Goal: Information Seeking & Learning: Check status

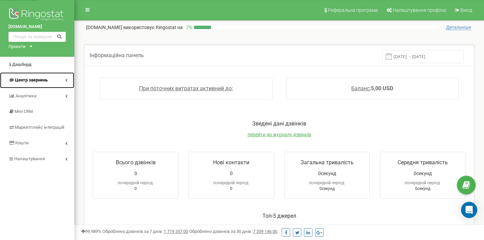
click at [33, 78] on span "Центр звернень" at bounding box center [31, 79] width 33 height 5
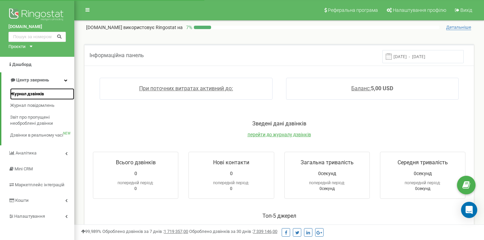
click at [29, 94] on span "Журнал дзвінків" at bounding box center [27, 94] width 34 height 6
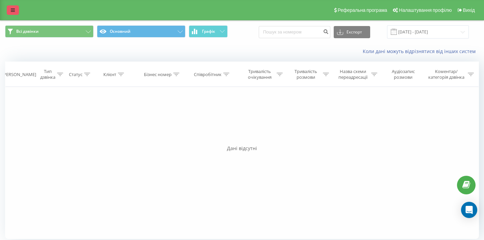
click at [12, 8] on icon at bounding box center [13, 10] width 4 height 5
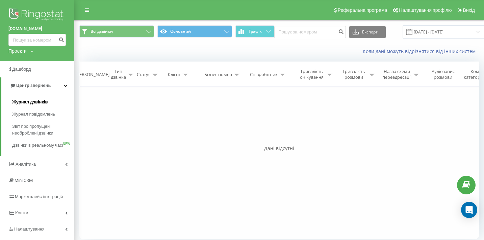
click at [43, 103] on span "Журнал дзвінків" at bounding box center [30, 102] width 36 height 7
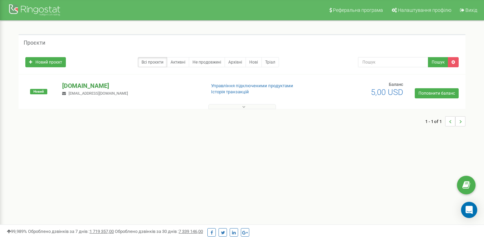
click at [88, 84] on p "[DOMAIN_NAME]" at bounding box center [131, 85] width 138 height 9
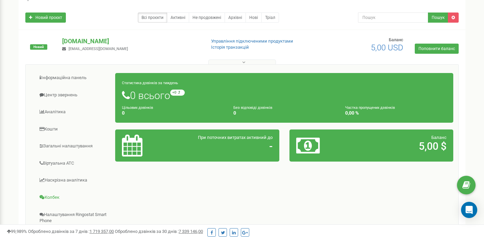
scroll to position [43, 0]
